Goal: Find specific page/section: Find specific page/section

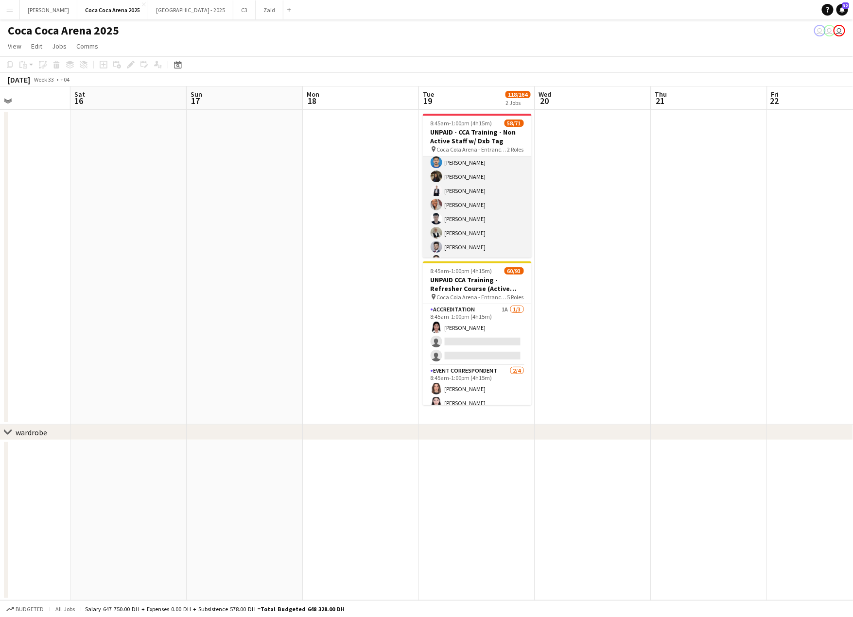
scroll to position [455, 0]
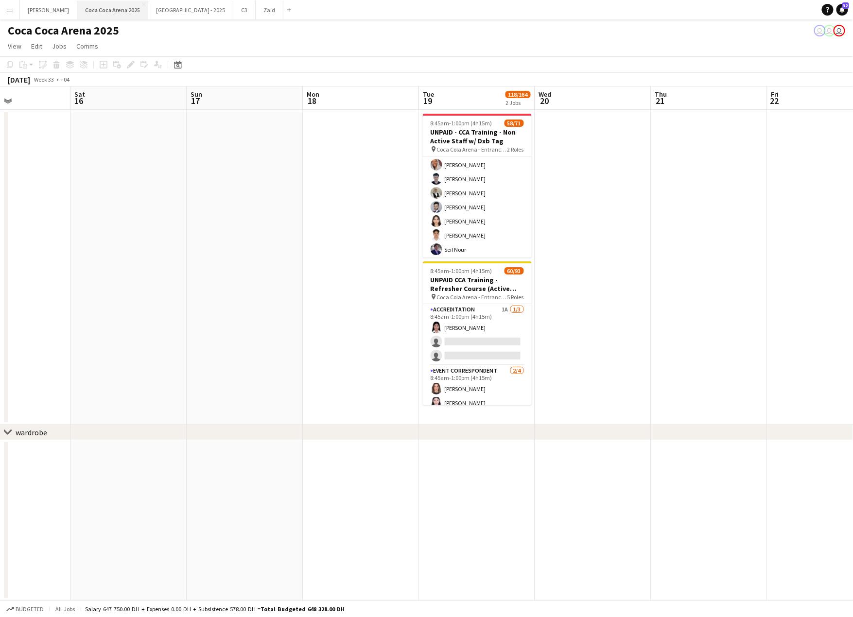
click at [77, 10] on button "[GEOGRAPHIC_DATA] 2025 Close" at bounding box center [112, 9] width 71 height 19
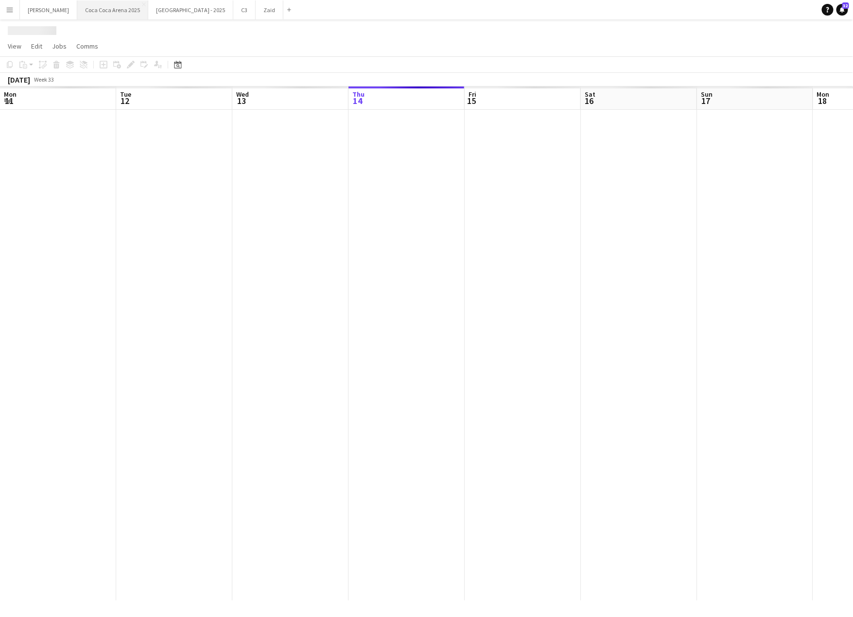
scroll to position [0, 232]
click at [34, 9] on button "[PERSON_NAME]" at bounding box center [48, 9] width 57 height 19
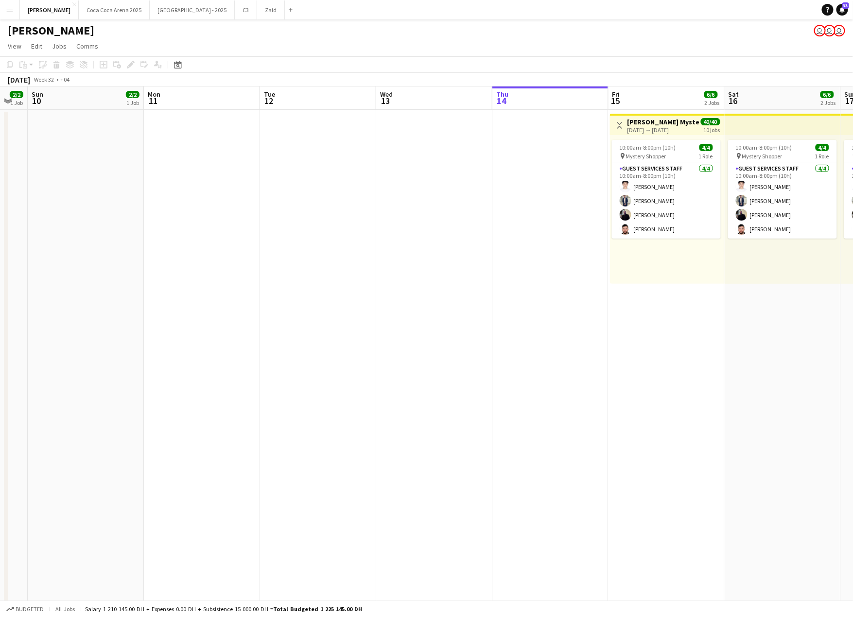
scroll to position [0, 205]
